Goal: Task Accomplishment & Management: Manage account settings

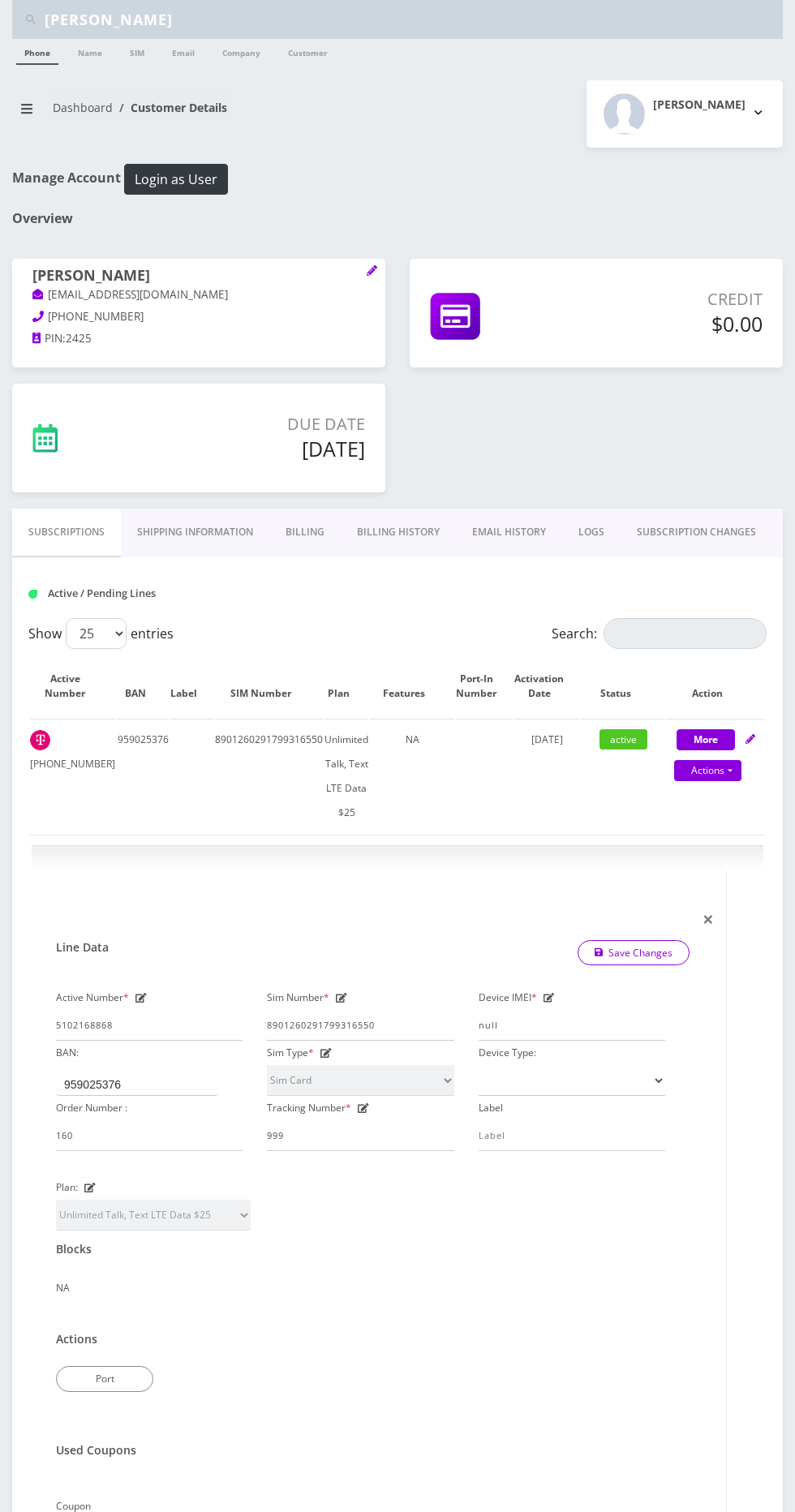
select select "Sim Card"
select select "110"
